Goal: Task Accomplishment & Management: Complete application form

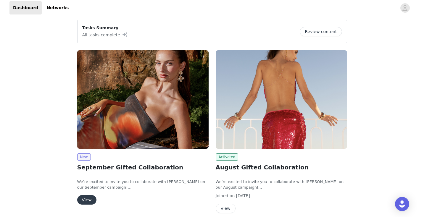
scroll to position [45, 0]
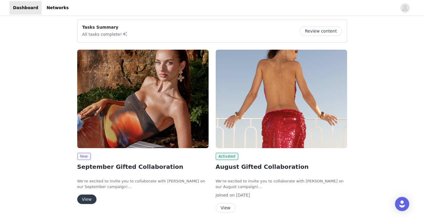
click at [83, 201] on button "View" at bounding box center [86, 199] width 19 height 9
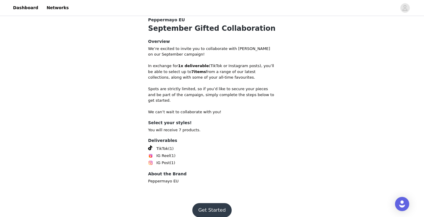
scroll to position [169, 0]
click at [221, 204] on button "Get Started" at bounding box center [211, 211] width 39 height 14
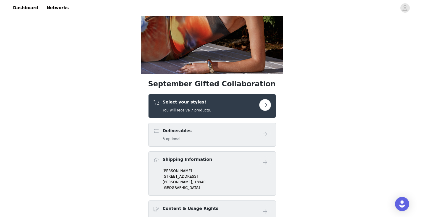
scroll to position [113, 0]
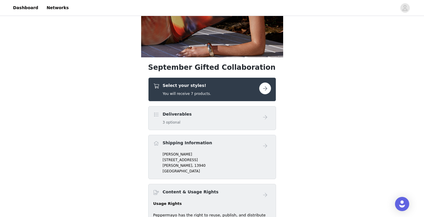
click at [248, 93] on div "Select your styles! You will receive 7 products." at bounding box center [206, 90] width 106 height 14
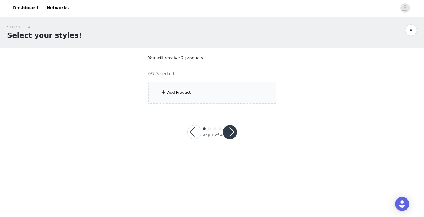
click at [228, 91] on div "Add Product" at bounding box center [212, 93] width 128 height 22
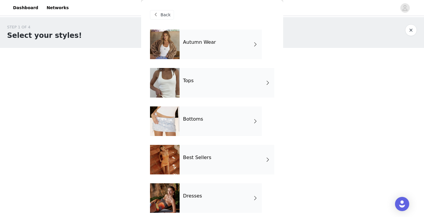
click at [201, 164] on div "Best Sellers" at bounding box center [227, 160] width 95 height 30
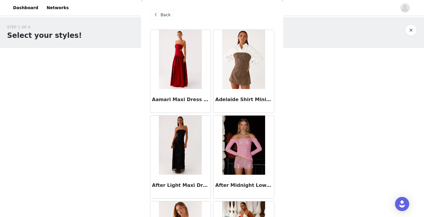
click at [188, 66] on img at bounding box center [180, 59] width 43 height 59
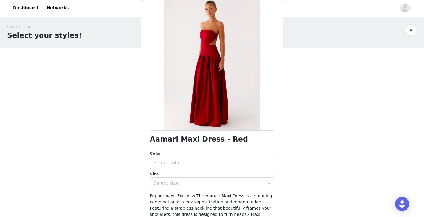
scroll to position [26, 0]
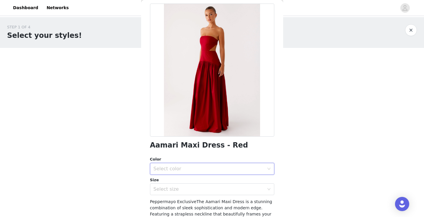
click at [195, 165] on div "Select color" at bounding box center [210, 168] width 113 height 11
click at [192, 183] on li "Red" at bounding box center [212, 181] width 124 height 9
click at [192, 188] on div "Select size" at bounding box center [209, 190] width 111 height 6
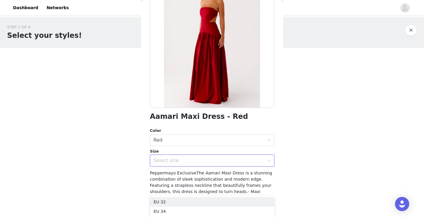
scroll to position [55, 0]
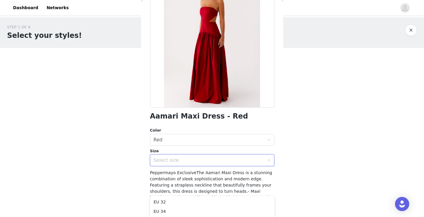
click at [96, 187] on body "Dashboard Networks STEP 1 OF 4 Select your styles! You will receive 7 products.…" at bounding box center [212, 108] width 424 height 217
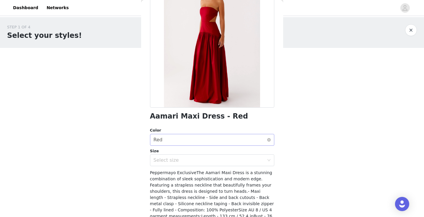
scroll to position [0, 0]
click at [170, 158] on div "Select size" at bounding box center [209, 161] width 111 height 6
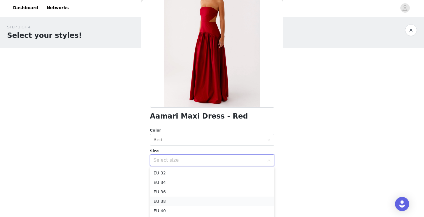
click at [170, 200] on li "EU 38" at bounding box center [212, 201] width 124 height 9
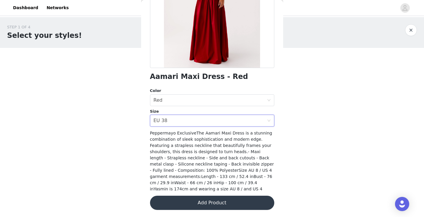
scroll to position [94, 0]
click at [181, 201] on button "Add Product" at bounding box center [212, 203] width 124 height 14
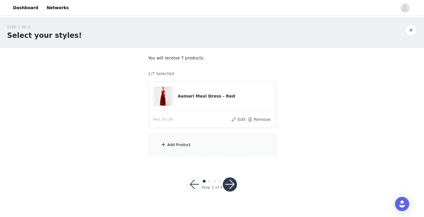
click at [188, 152] on div "Add Product" at bounding box center [212, 145] width 128 height 22
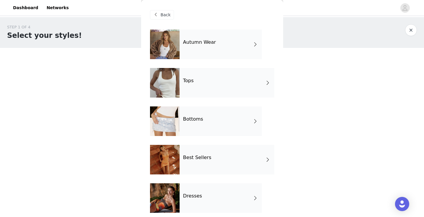
click at [191, 194] on h4 "Dresses" at bounding box center [192, 196] width 19 height 5
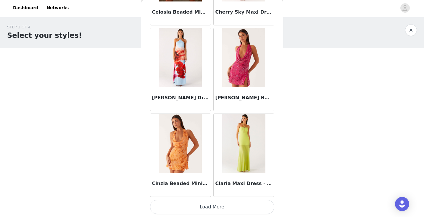
scroll to position [0, 0]
click at [193, 208] on button "Load More" at bounding box center [212, 207] width 124 height 14
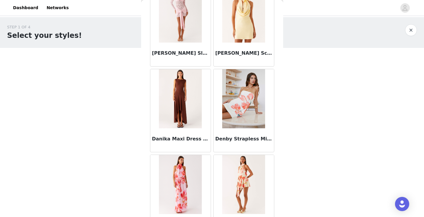
scroll to position [907, 0]
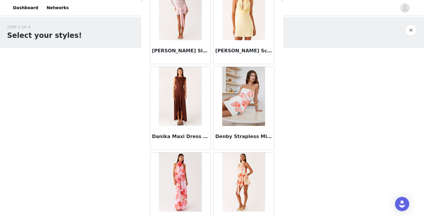
click at [176, 120] on img at bounding box center [180, 96] width 43 height 59
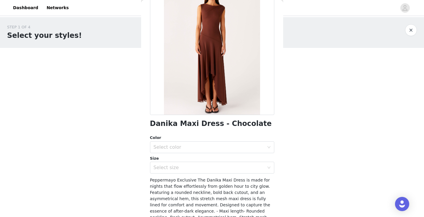
scroll to position [49, 0]
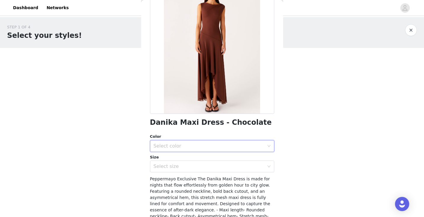
click at [187, 143] on div "Select color" at bounding box center [210, 146] width 113 height 11
click at [172, 160] on li "Chocolate" at bounding box center [212, 158] width 124 height 9
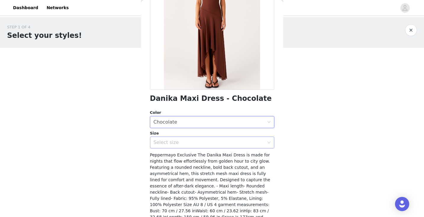
click at [175, 144] on div "Select size" at bounding box center [209, 143] width 111 height 6
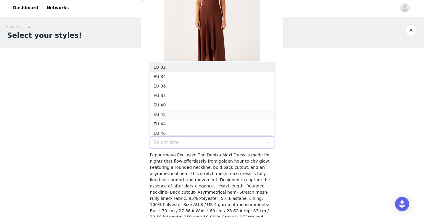
scroll to position [3, 0]
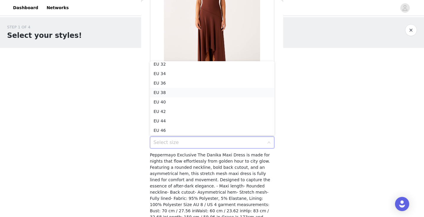
click at [167, 93] on li "EU 38" at bounding box center [212, 92] width 124 height 9
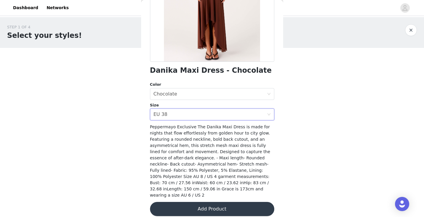
scroll to position [101, 0]
click at [174, 205] on button "Add Product" at bounding box center [212, 210] width 124 height 14
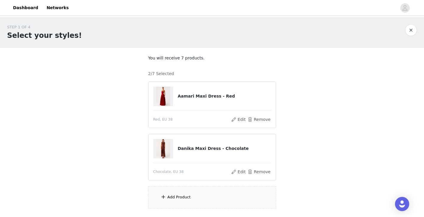
click at [174, 205] on div "Add Product" at bounding box center [212, 198] width 128 height 22
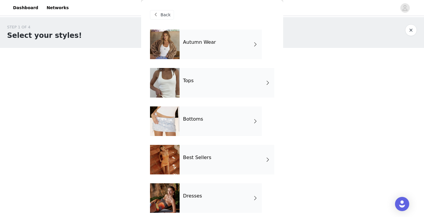
click at [191, 203] on div "Dresses" at bounding box center [221, 199] width 82 height 30
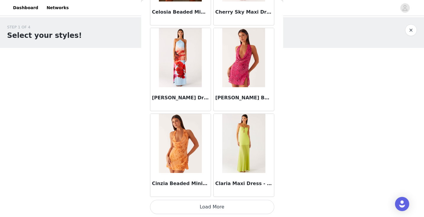
click at [191, 205] on button "Load More" at bounding box center [212, 207] width 124 height 14
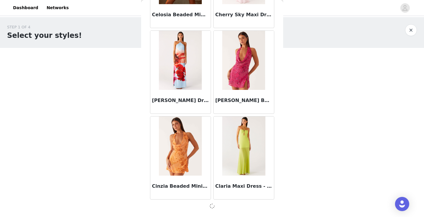
scroll to position [686, 0]
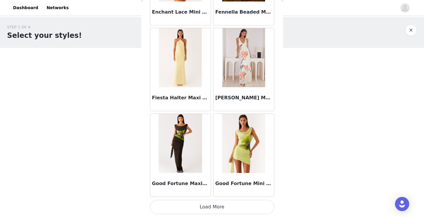
click at [189, 210] on button "Load More" at bounding box center [212, 207] width 124 height 14
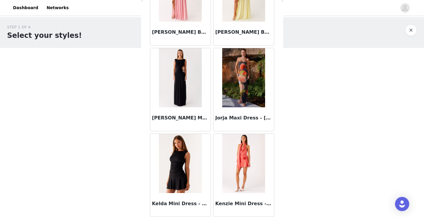
scroll to position [2043, 0]
click at [184, 107] on img at bounding box center [180, 77] width 43 height 59
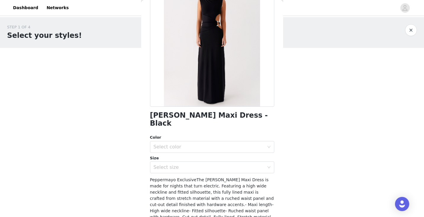
scroll to position [63, 0]
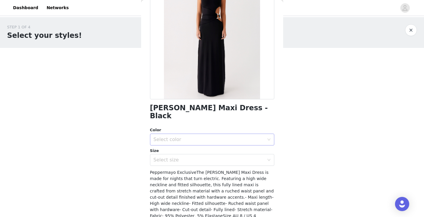
click at [213, 134] on div "Select color" at bounding box center [210, 139] width 113 height 11
click at [199, 143] on li "Black" at bounding box center [212, 144] width 124 height 9
click at [198, 157] on div "Select size" at bounding box center [209, 160] width 111 height 6
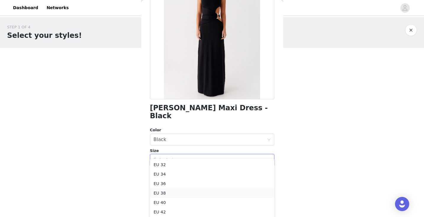
click at [166, 190] on li "EU 38" at bounding box center [212, 193] width 124 height 9
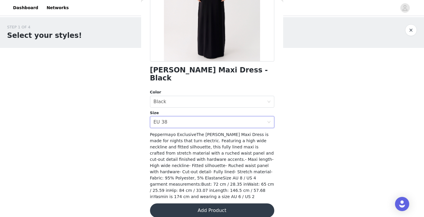
scroll to position [101, 0]
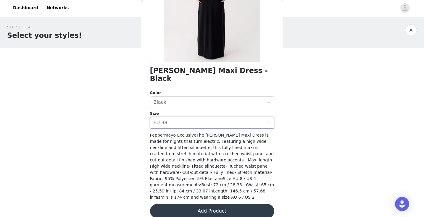
click at [176, 207] on button "Add Product" at bounding box center [212, 211] width 124 height 14
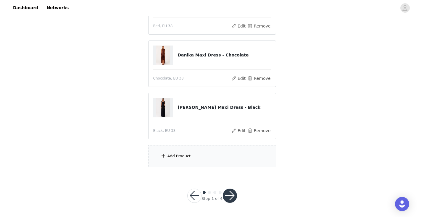
scroll to position [93, 0]
click at [187, 152] on div "Add Product" at bounding box center [212, 157] width 128 height 22
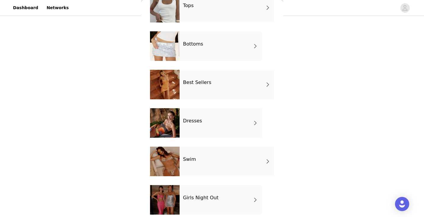
scroll to position [75, 0]
click at [191, 200] on h4 "Girls Night Out" at bounding box center [201, 197] width 36 height 5
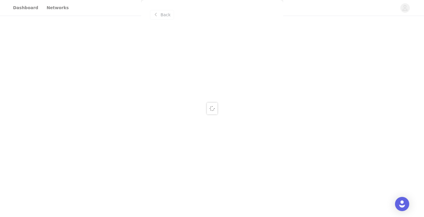
scroll to position [0, 0]
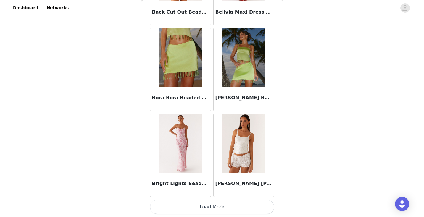
click at [192, 206] on button "Load More" at bounding box center [212, 207] width 124 height 14
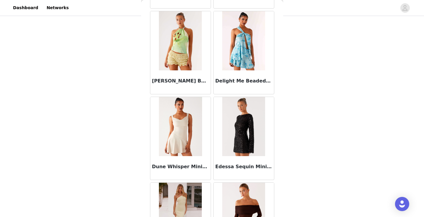
scroll to position [1394, 0]
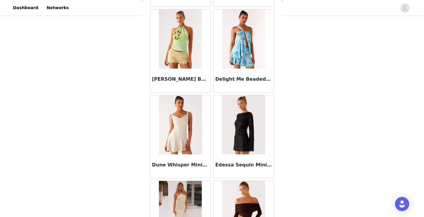
click at [242, 144] on img at bounding box center [243, 124] width 43 height 59
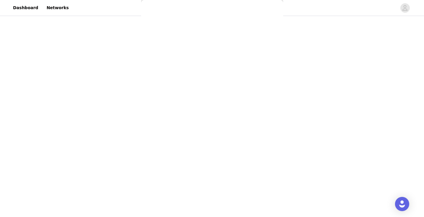
scroll to position [0, 0]
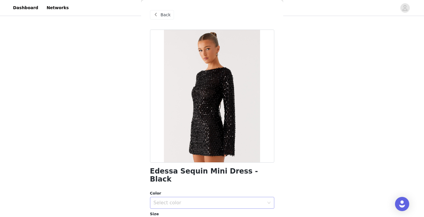
click at [204, 199] on div "Select color" at bounding box center [210, 202] width 113 height 11
click at [189, 207] on li "Black" at bounding box center [212, 207] width 124 height 9
click at [168, 12] on span "Back" at bounding box center [166, 15] width 10 height 6
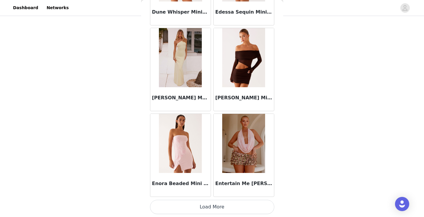
click at [215, 208] on button "Load More" at bounding box center [212, 207] width 124 height 14
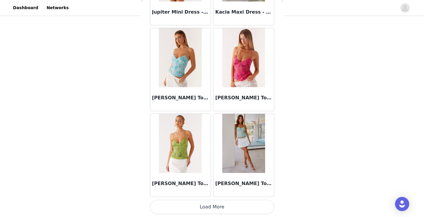
scroll to position [93, 0]
click at [201, 210] on button "Load More" at bounding box center [212, 207] width 124 height 14
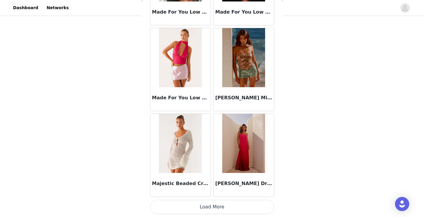
scroll to position [3264, 0]
click at [205, 208] on button "Load More" at bounding box center [212, 207] width 124 height 14
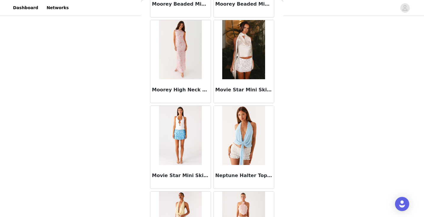
scroll to position [3875, 0]
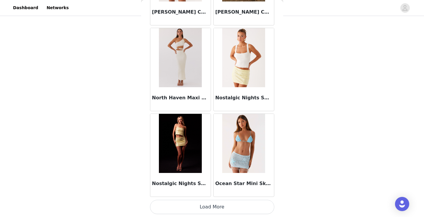
click at [198, 206] on button "Load More" at bounding box center [212, 207] width 124 height 14
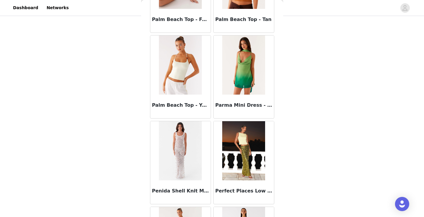
scroll to position [4556, 0]
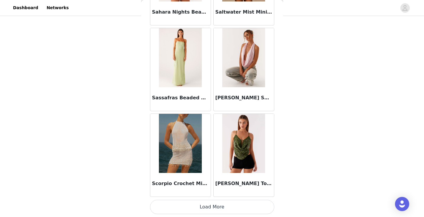
click at [195, 208] on button "Load More" at bounding box center [212, 207] width 124 height 14
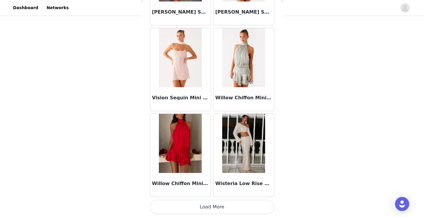
scroll to position [5840, 0]
click at [211, 207] on button "Load More" at bounding box center [212, 207] width 124 height 14
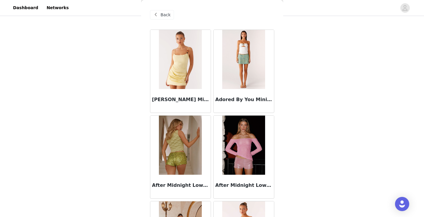
scroll to position [0, 0]
click at [167, 15] on span "Back" at bounding box center [166, 15] width 10 height 6
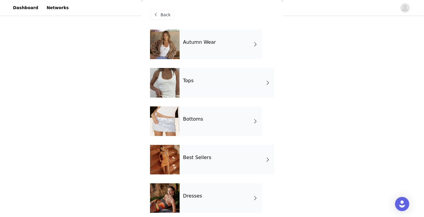
click at [203, 159] on h4 "Best Sellers" at bounding box center [197, 157] width 28 height 5
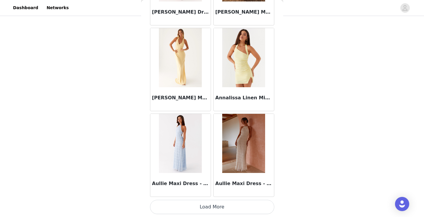
scroll to position [689, 0]
click at [201, 208] on button "Load More" at bounding box center [212, 207] width 124 height 14
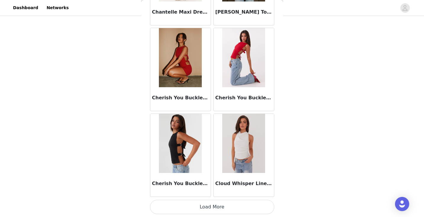
scroll to position [1547, 0]
click at [226, 206] on button "Load More" at bounding box center [212, 207] width 124 height 14
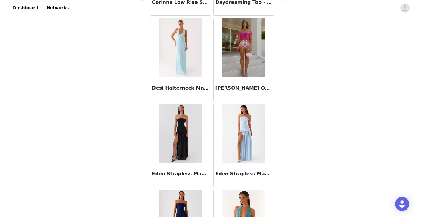
scroll to position [1815, 0]
click at [177, 149] on img at bounding box center [180, 133] width 43 height 59
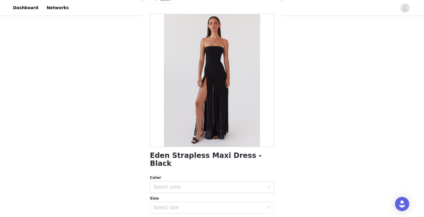
scroll to position [16, 0]
click at [192, 184] on div "Select color" at bounding box center [209, 187] width 111 height 6
click at [174, 194] on li "Black" at bounding box center [212, 191] width 124 height 9
click at [175, 204] on div "Select size" at bounding box center [209, 207] width 111 height 6
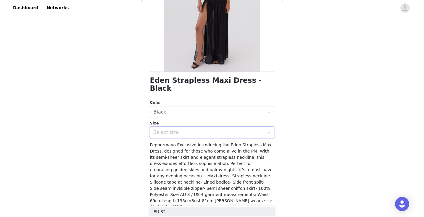
scroll to position [91, 0]
click at [163, 129] on div "Select size" at bounding box center [209, 132] width 111 height 6
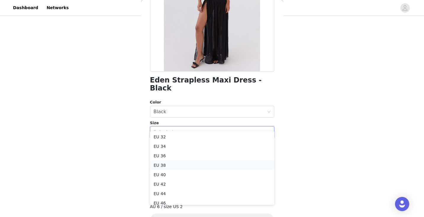
click at [165, 165] on li "EU 38" at bounding box center [212, 165] width 124 height 9
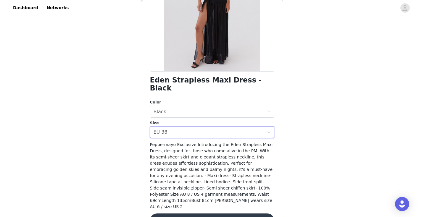
click at [186, 214] on button "Add Product" at bounding box center [212, 221] width 124 height 14
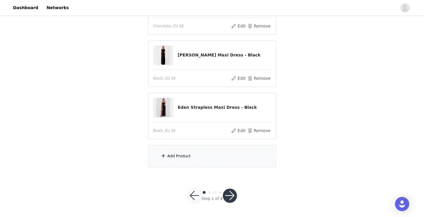
scroll to position [146, 0]
click at [184, 161] on div "Add Product" at bounding box center [212, 157] width 128 height 22
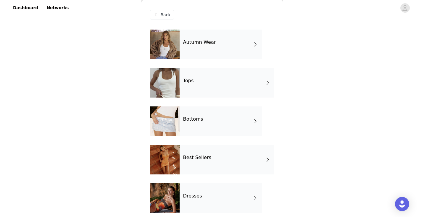
click at [184, 161] on div "Best Sellers" at bounding box center [227, 160] width 95 height 30
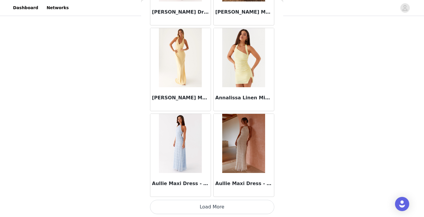
click at [186, 203] on button "Load More" at bounding box center [212, 207] width 124 height 14
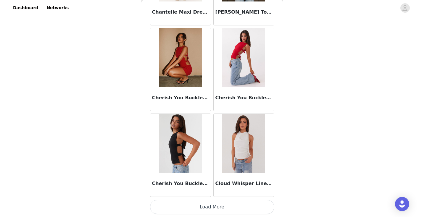
scroll to position [1547, 0]
click at [183, 205] on button "Load More" at bounding box center [212, 207] width 124 height 14
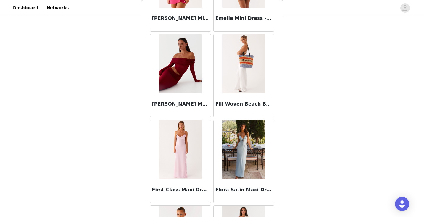
scroll to position [2142, 0]
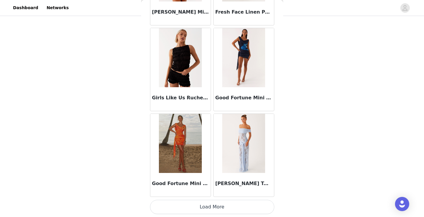
click at [180, 210] on button "Load More" at bounding box center [212, 207] width 124 height 14
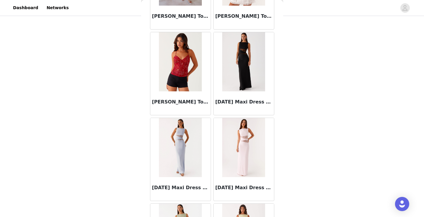
scroll to position [3174, 0]
click at [240, 67] on img at bounding box center [243, 62] width 43 height 59
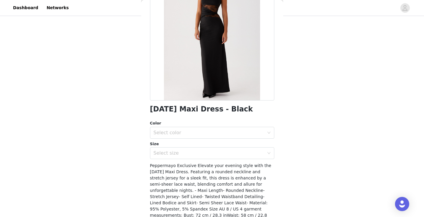
scroll to position [71, 0]
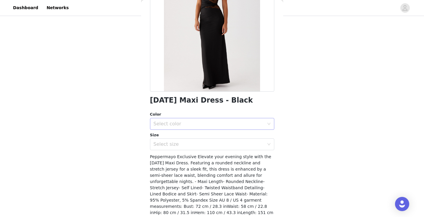
click at [175, 123] on div "Select color" at bounding box center [209, 124] width 111 height 6
click at [167, 137] on li "Black" at bounding box center [212, 136] width 124 height 9
click at [168, 143] on div "Select size" at bounding box center [209, 145] width 111 height 6
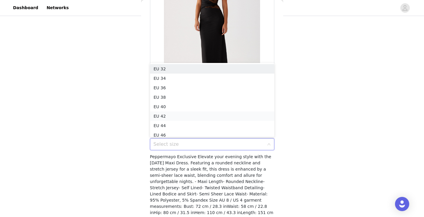
scroll to position [3, 0]
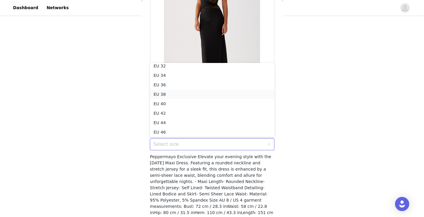
click at [163, 97] on li "EU 38" at bounding box center [212, 94] width 124 height 9
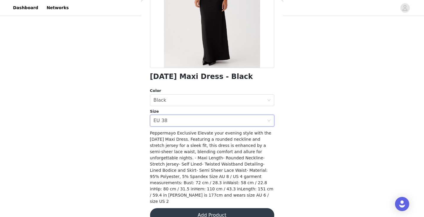
scroll to position [94, 0]
click at [172, 209] on button "Add Product" at bounding box center [212, 216] width 124 height 14
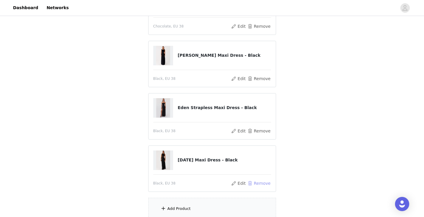
click at [264, 185] on button "Remove" at bounding box center [259, 183] width 24 height 7
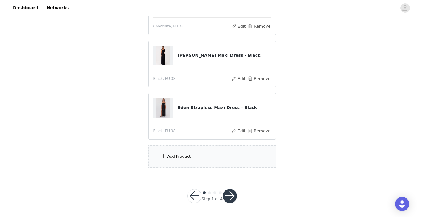
click at [200, 156] on div "Add Product" at bounding box center [212, 157] width 128 height 22
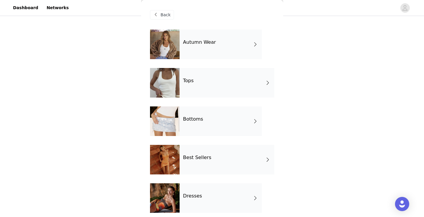
click at [200, 163] on div "Best Sellers" at bounding box center [227, 160] width 95 height 30
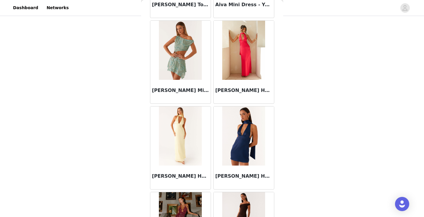
scroll to position [266, 0]
click at [181, 143] on img at bounding box center [180, 136] width 43 height 59
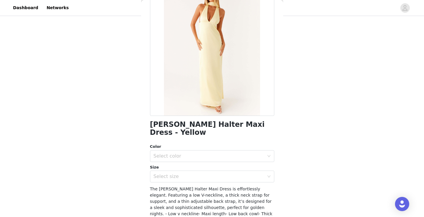
scroll to position [48, 0]
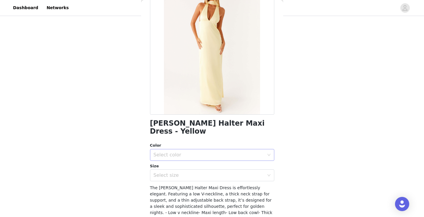
click at [187, 152] on div "Select color" at bounding box center [209, 155] width 111 height 6
click at [173, 160] on li "Yellow" at bounding box center [212, 159] width 124 height 9
click at [179, 173] on div "Select size" at bounding box center [209, 176] width 111 height 6
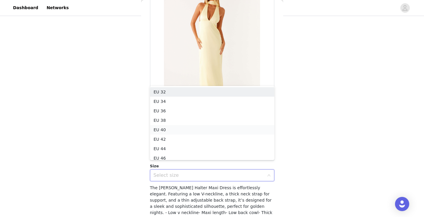
scroll to position [3, 0]
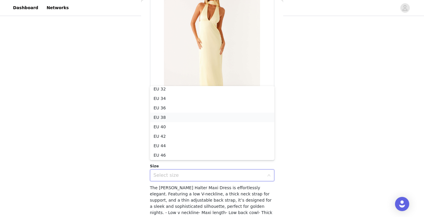
click at [161, 118] on li "EU 38" at bounding box center [212, 117] width 124 height 9
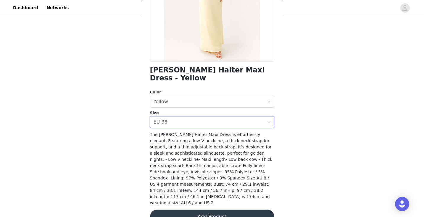
scroll to position [101, 0]
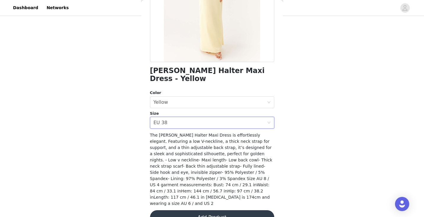
click at [178, 210] on button "Add Product" at bounding box center [212, 217] width 124 height 14
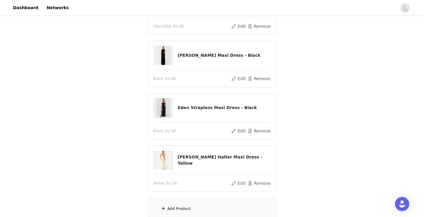
click at [190, 201] on div "Add Product" at bounding box center [212, 209] width 128 height 22
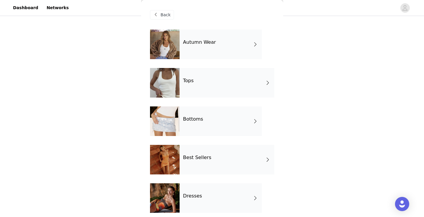
click at [190, 168] on div "Best Sellers" at bounding box center [227, 160] width 95 height 30
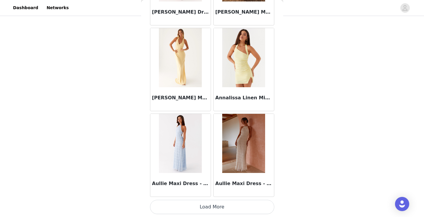
scroll to position [198, 0]
click at [185, 206] on button "Load More" at bounding box center [212, 207] width 124 height 14
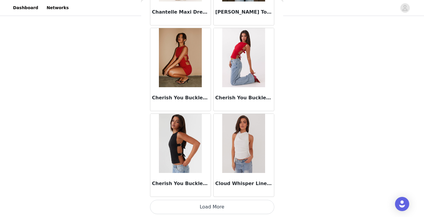
click at [185, 207] on button "Load More" at bounding box center [212, 207] width 124 height 14
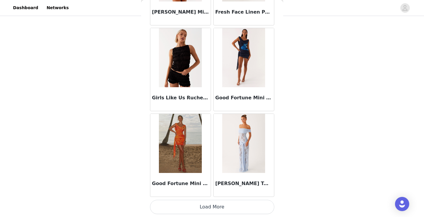
click at [183, 206] on button "Load More" at bounding box center [212, 207] width 124 height 14
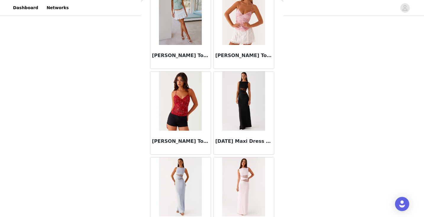
scroll to position [3137, 0]
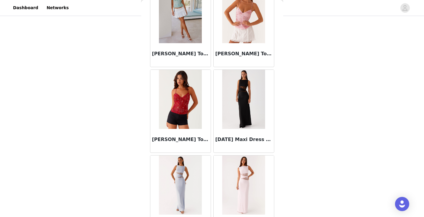
click at [235, 107] on img at bounding box center [243, 99] width 43 height 59
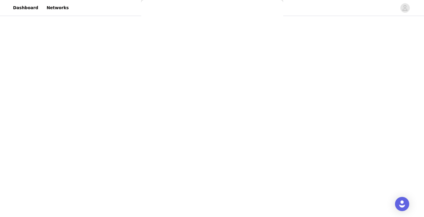
scroll to position [94, 0]
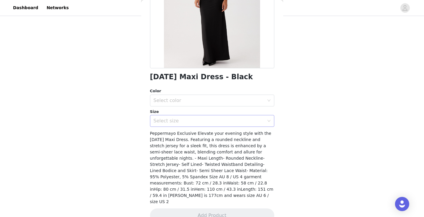
click at [190, 118] on div "Select size" at bounding box center [209, 121] width 111 height 6
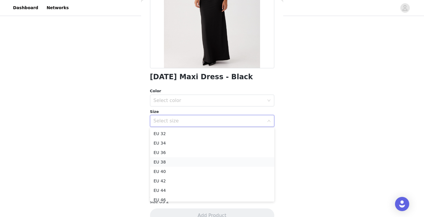
click at [176, 163] on li "EU 38" at bounding box center [212, 162] width 124 height 9
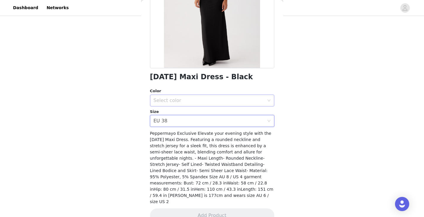
click at [180, 97] on div "Select color" at bounding box center [210, 100] width 113 height 11
click at [180, 112] on li "Black" at bounding box center [212, 113] width 124 height 9
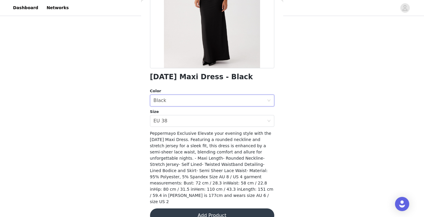
click at [223, 209] on button "Add Product" at bounding box center [212, 216] width 124 height 14
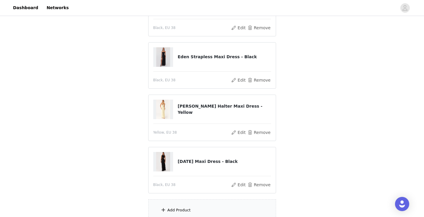
scroll to position [218, 0]
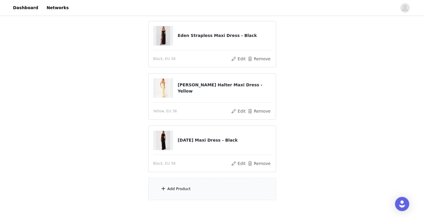
click at [200, 192] on div "Add Product" at bounding box center [212, 189] width 128 height 22
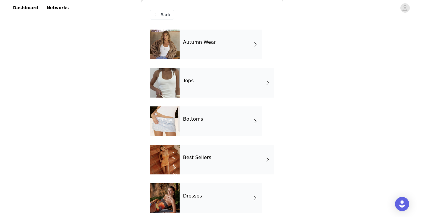
click at [192, 41] on h4 "Autumn Wear" at bounding box center [199, 42] width 33 height 5
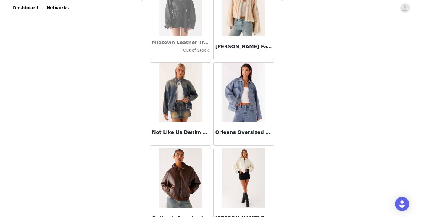
scroll to position [654, 0]
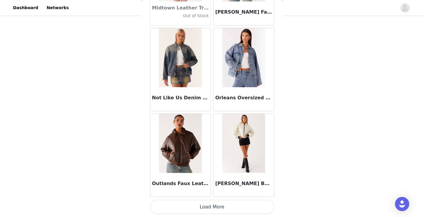
click at [216, 205] on button "Load More" at bounding box center [212, 207] width 124 height 14
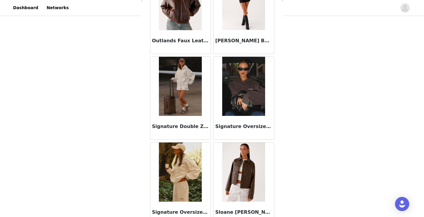
scroll to position [832, 0]
click at [185, 96] on img at bounding box center [180, 86] width 43 height 59
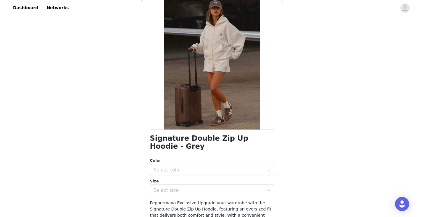
scroll to position [35, 0]
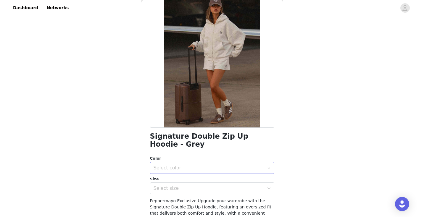
click at [170, 170] on div "Select color" at bounding box center [209, 168] width 111 height 6
click at [171, 179] on li "Grey" at bounding box center [212, 180] width 124 height 9
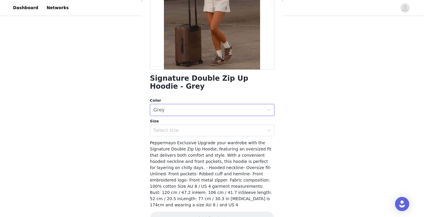
scroll to position [93, 0]
click at [175, 127] on div "Select size" at bounding box center [209, 130] width 111 height 6
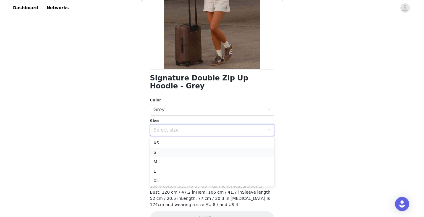
click at [163, 156] on li "S" at bounding box center [212, 152] width 124 height 9
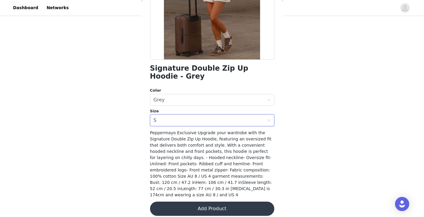
scroll to position [102, 0]
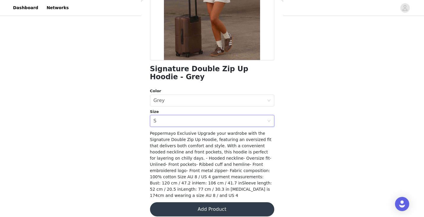
click at [182, 203] on button "Add Product" at bounding box center [212, 210] width 124 height 14
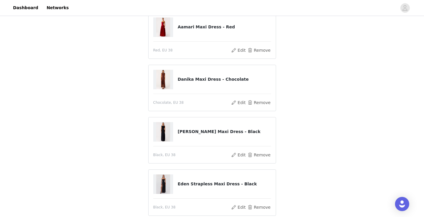
scroll to position [58, 0]
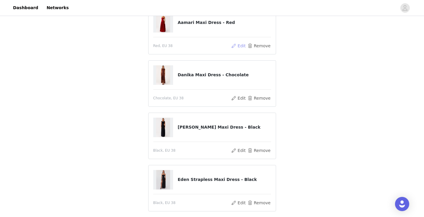
click at [237, 45] on button "Edit" at bounding box center [238, 45] width 15 height 7
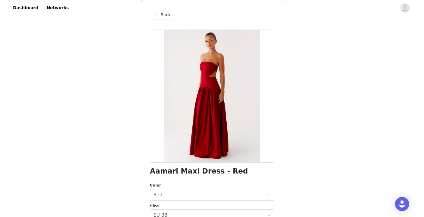
scroll to position [0, 0]
click at [161, 12] on div "Back" at bounding box center [162, 14] width 24 height 9
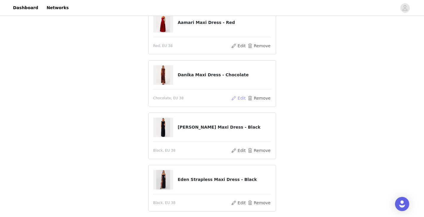
click at [240, 98] on button "Edit" at bounding box center [238, 98] width 15 height 7
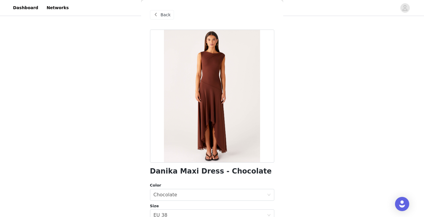
click at [161, 15] on span "Back" at bounding box center [166, 15] width 10 height 6
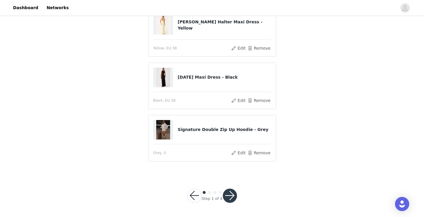
scroll to position [265, 0]
click at [229, 199] on button "button" at bounding box center [230, 196] width 14 height 14
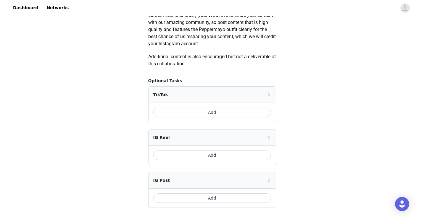
scroll to position [316, 0]
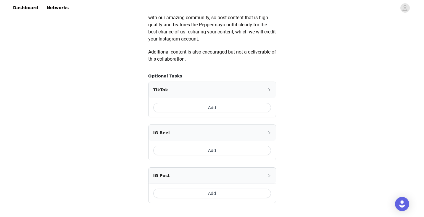
click at [207, 191] on button "Add" at bounding box center [212, 193] width 118 height 9
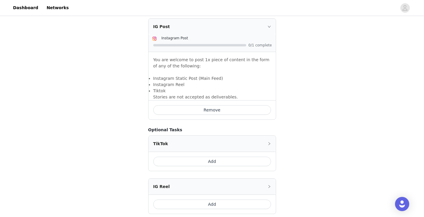
scroll to position [428, 0]
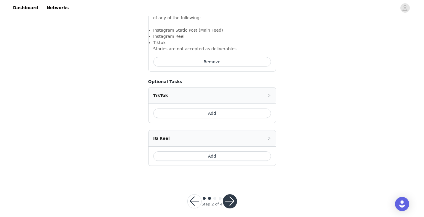
click at [232, 199] on button "button" at bounding box center [230, 202] width 14 height 14
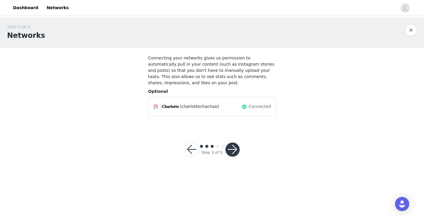
click at [235, 154] on button "button" at bounding box center [233, 150] width 14 height 14
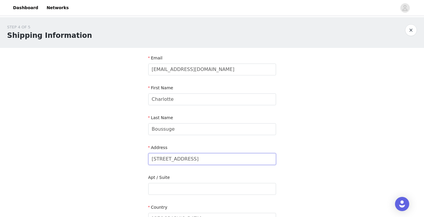
drag, startPoint x: 218, startPoint y: 159, endPoint x: 131, endPoint y: 159, distance: 86.4
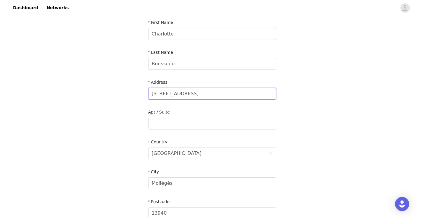
scroll to position [67, 0]
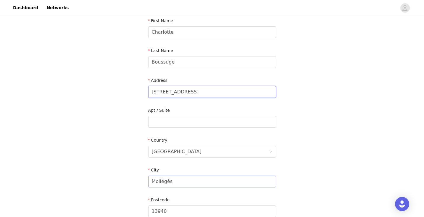
type input "11 rue de l'école"
drag, startPoint x: 176, startPoint y: 181, endPoint x: 117, endPoint y: 181, distance: 59.2
type input "Aix-en-Provence"
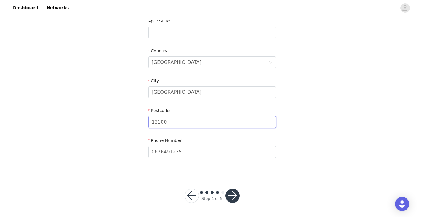
scroll to position [156, 0]
type input "13100"
click at [235, 196] on button "button" at bounding box center [233, 196] width 14 height 14
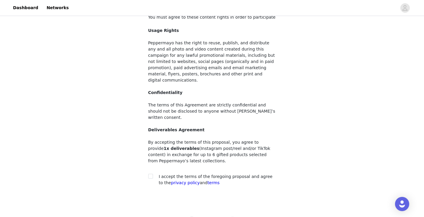
scroll to position [50, 0]
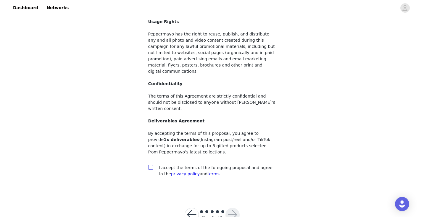
click at [152, 165] on input "checkbox" at bounding box center [150, 167] width 4 height 4
checkbox input "true"
click at [232, 208] on button "button" at bounding box center [233, 215] width 14 height 14
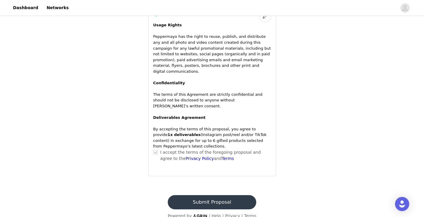
click at [233, 195] on button "Submit Proposal" at bounding box center [212, 202] width 89 height 14
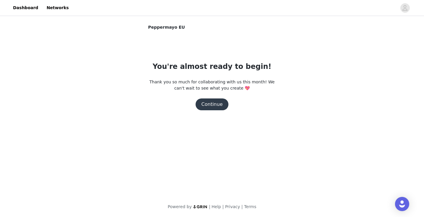
click at [206, 106] on button "Continue" at bounding box center [212, 105] width 33 height 12
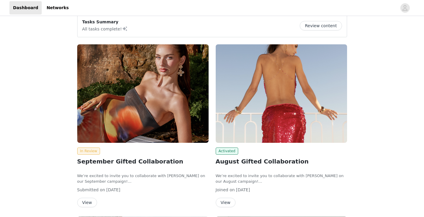
scroll to position [12, 0]
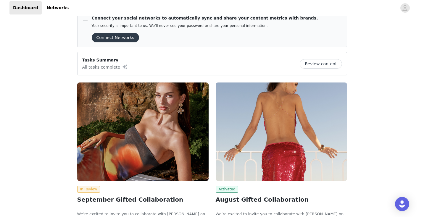
click at [327, 64] on button "Review content" at bounding box center [321, 63] width 42 height 9
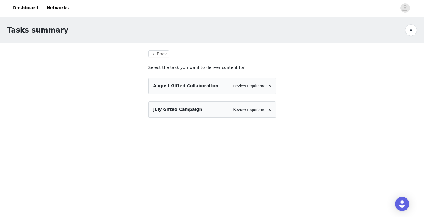
click at [226, 88] on div "August Gifted Collaboration Review requirements" at bounding box center [212, 86] width 118 height 6
click at [247, 85] on link "Review requirements" at bounding box center [253, 86] width 38 height 4
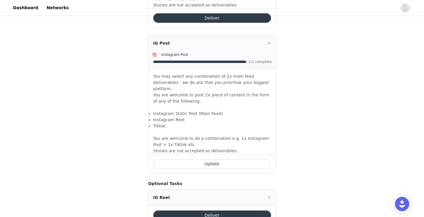
scroll to position [523, 0]
click at [201, 160] on button "Update" at bounding box center [212, 164] width 118 height 9
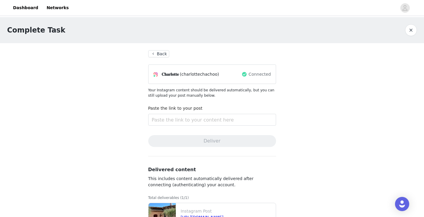
click at [158, 56] on button "Back" at bounding box center [158, 53] width 21 height 7
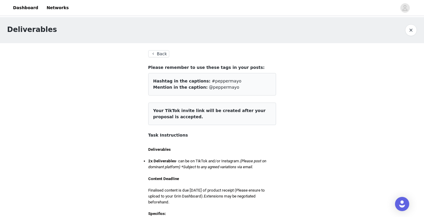
click at [158, 53] on button "Back" at bounding box center [158, 53] width 21 height 7
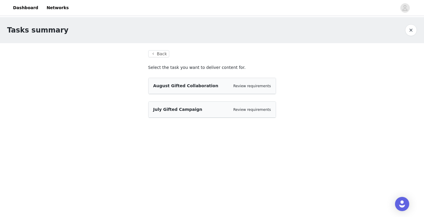
click at [214, 113] on div "July Gifted Campaign Review requirements" at bounding box center [212, 110] width 127 height 16
click at [244, 112] on div "Review requirements" at bounding box center [253, 110] width 38 height 6
click at [246, 110] on link "Review requirements" at bounding box center [253, 110] width 38 height 4
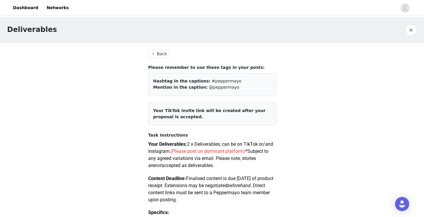
click at [164, 51] on button "Back" at bounding box center [158, 53] width 21 height 7
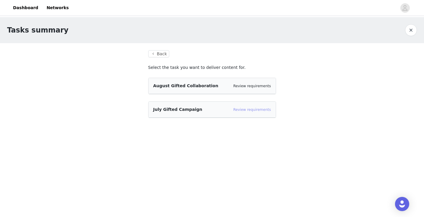
click at [264, 111] on link "Review requirements" at bounding box center [253, 110] width 38 height 4
